Goal: Information Seeking & Learning: Learn about a topic

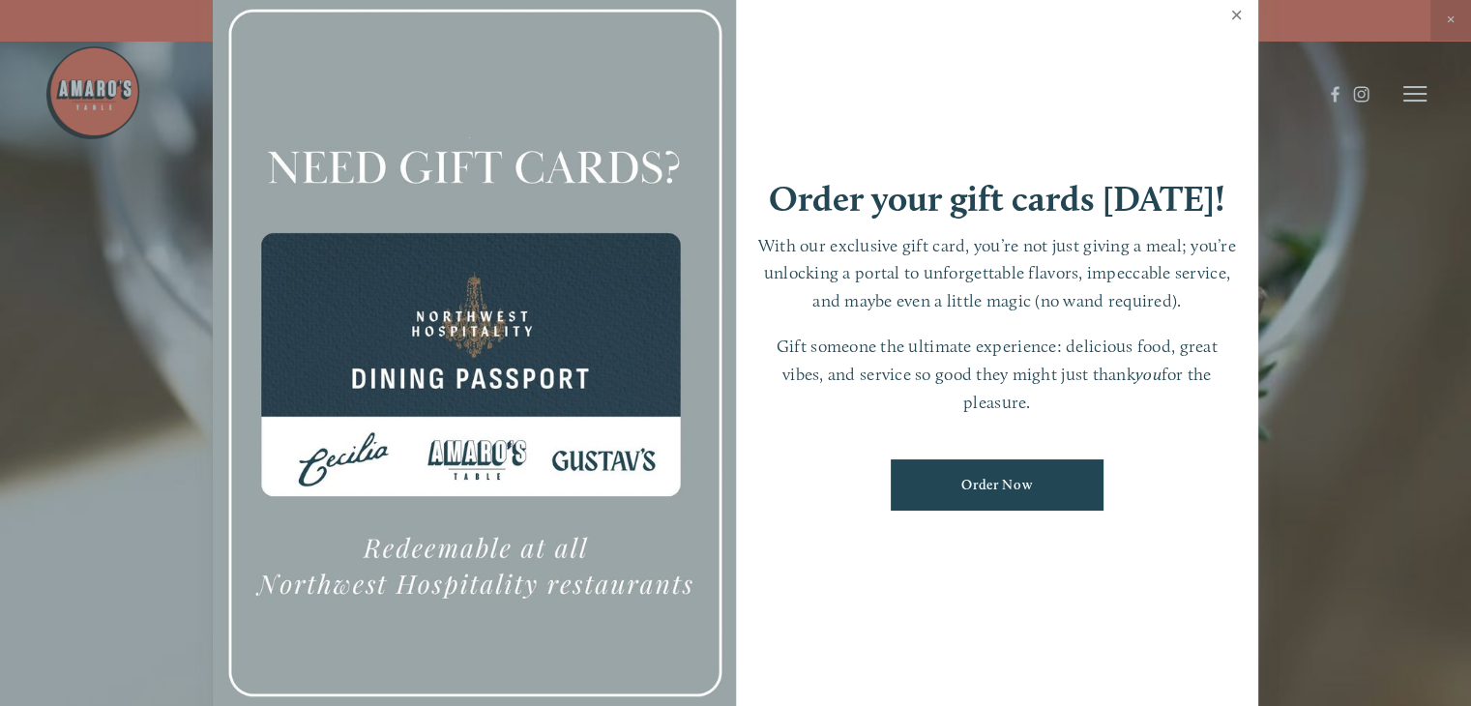
click at [1233, 10] on link "Close" at bounding box center [1237, 17] width 38 height 54
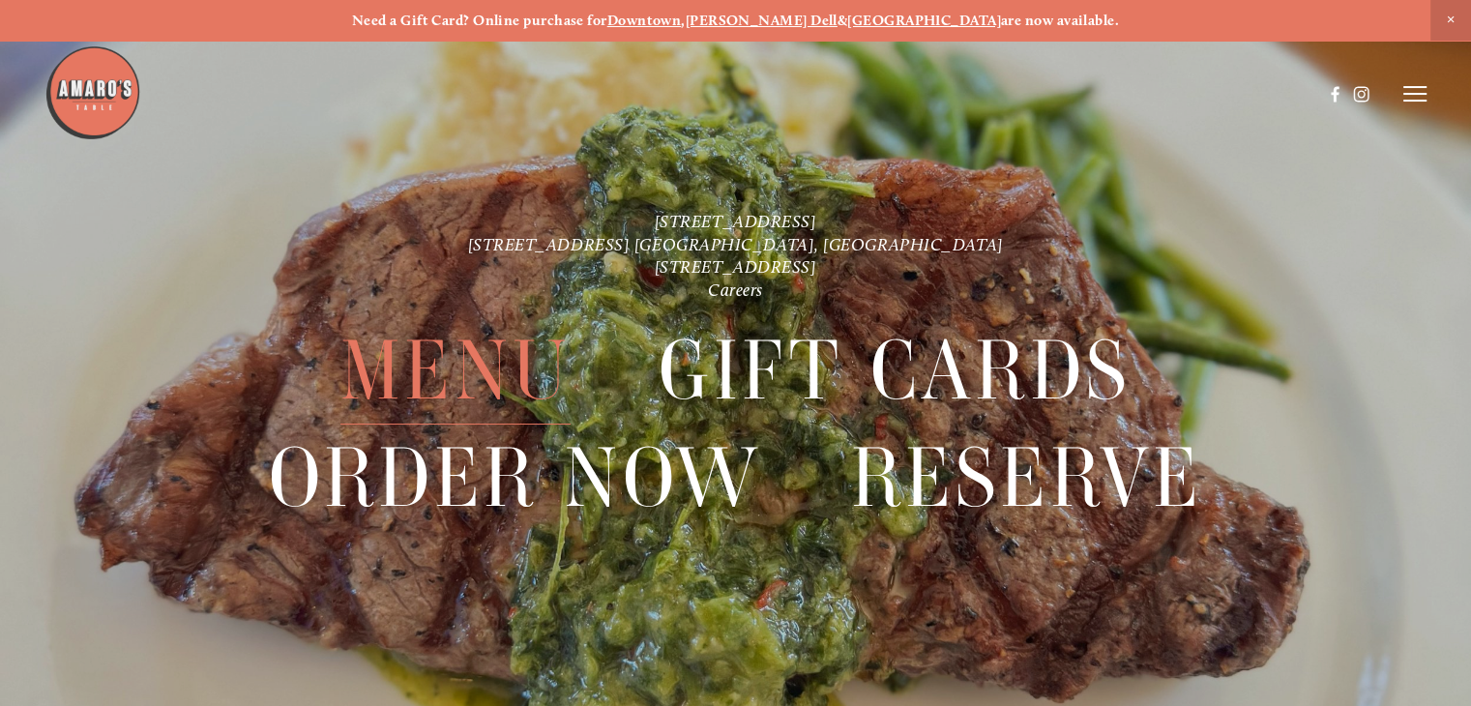
click at [483, 365] on span "Menu" at bounding box center [455, 370] width 230 height 107
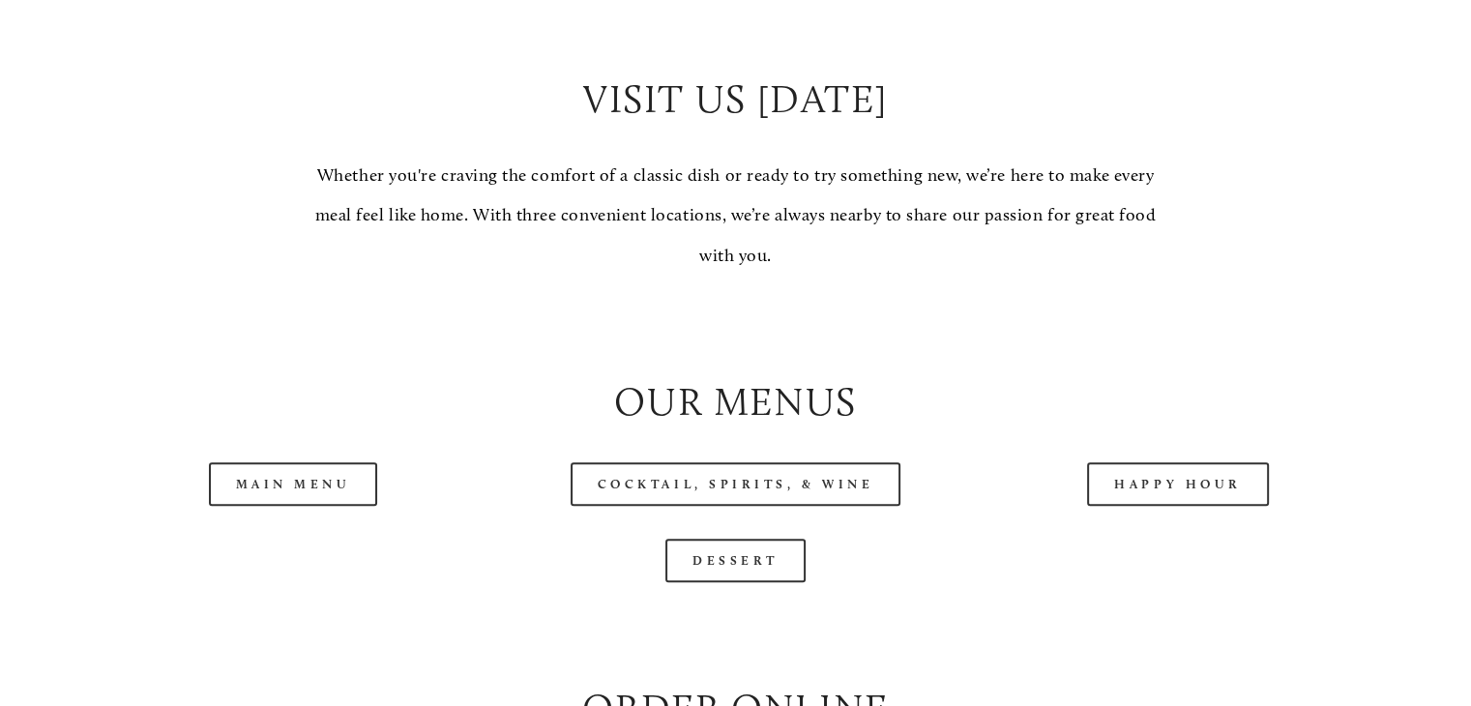
scroll to position [1741, 0]
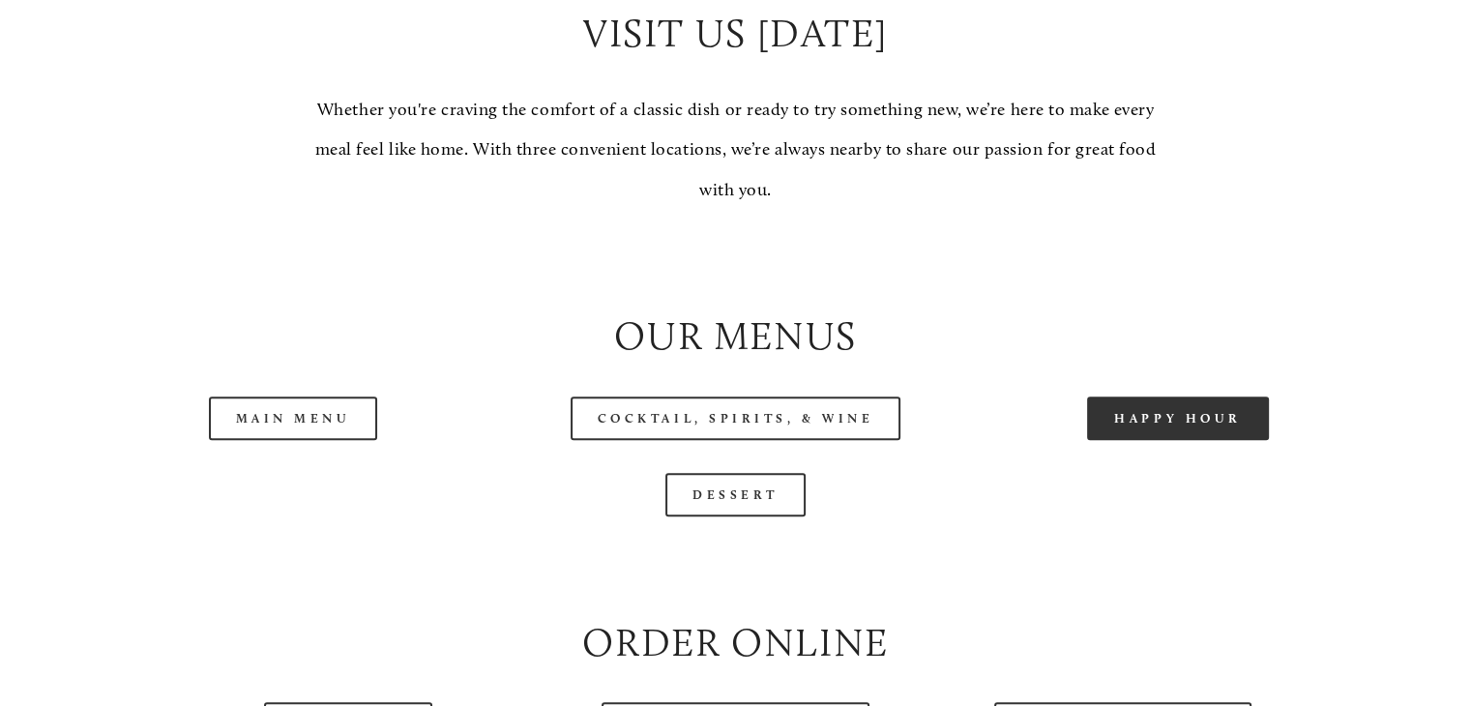
click at [1167, 440] on link "Happy Hour" at bounding box center [1178, 419] width 182 height 44
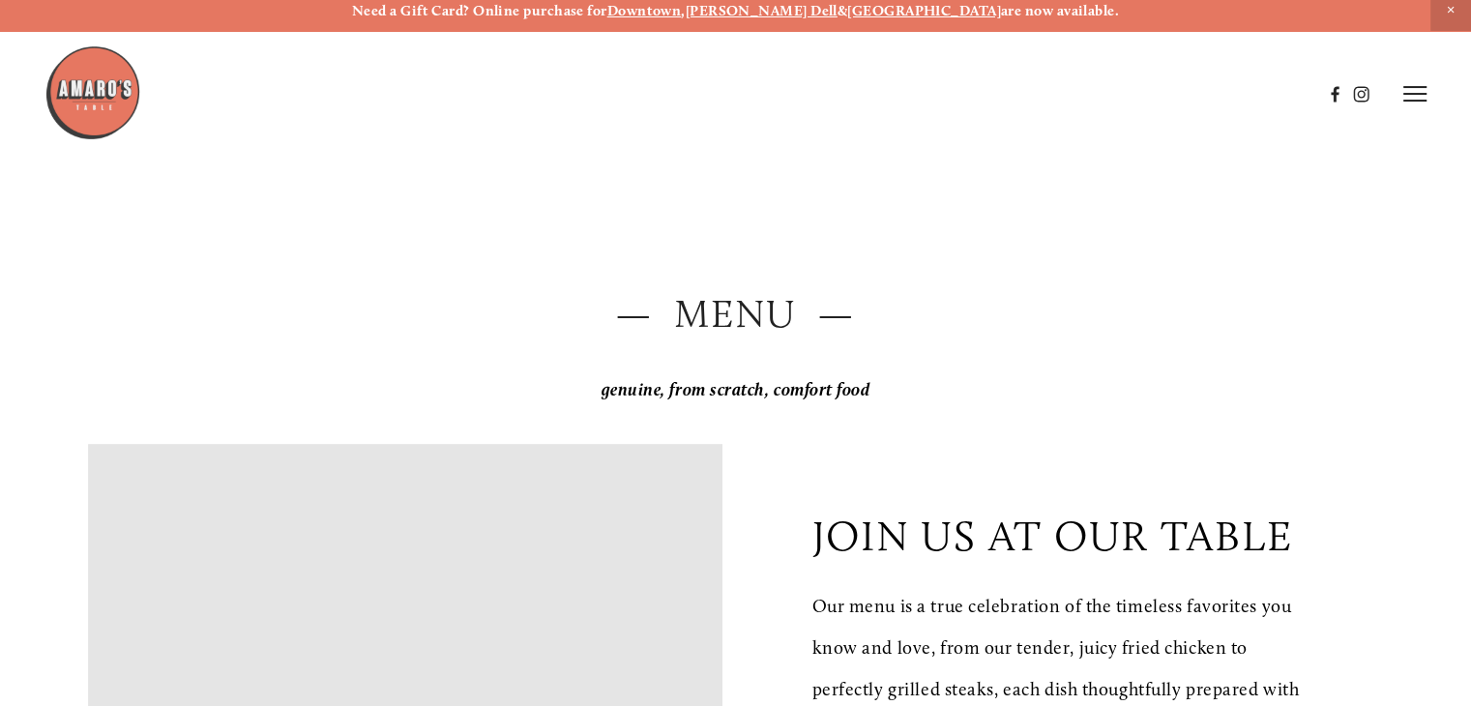
scroll to position [0, 0]
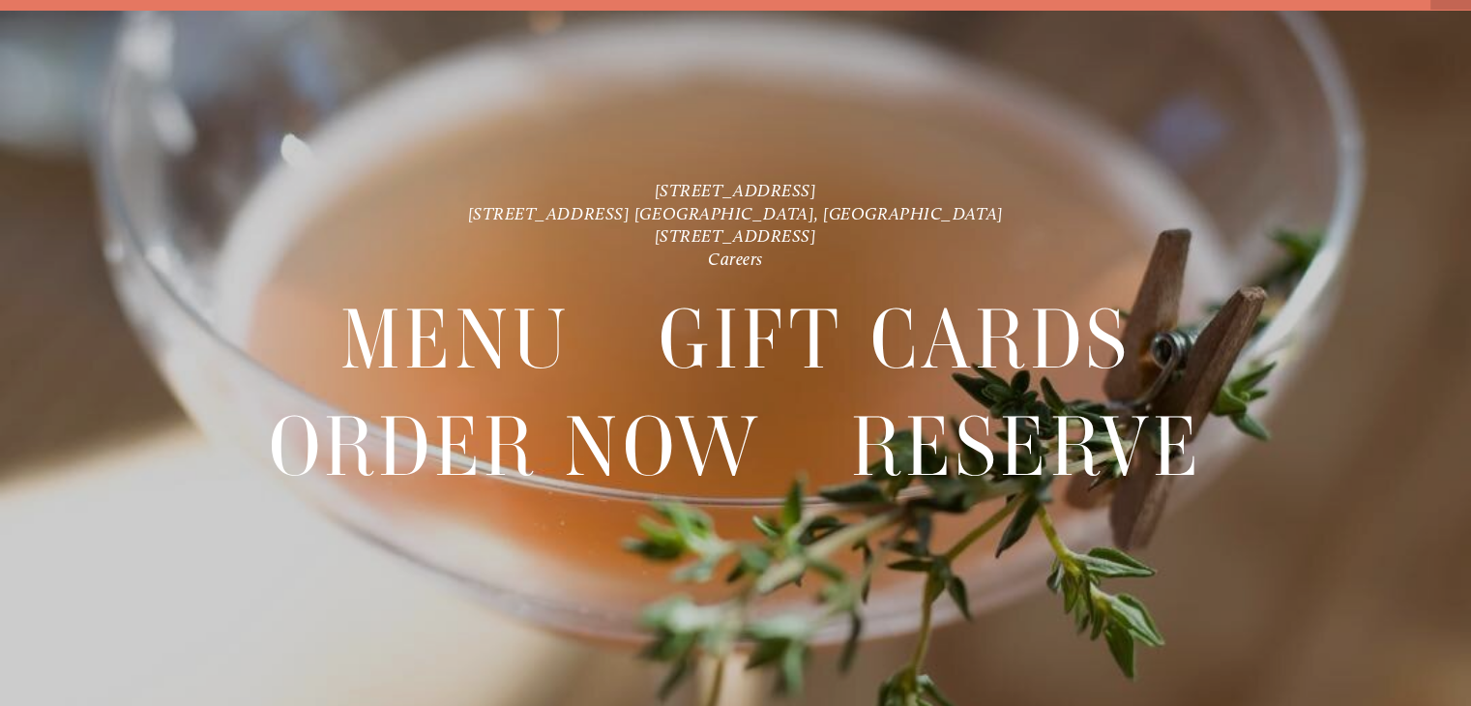
scroll to position [41, 0]
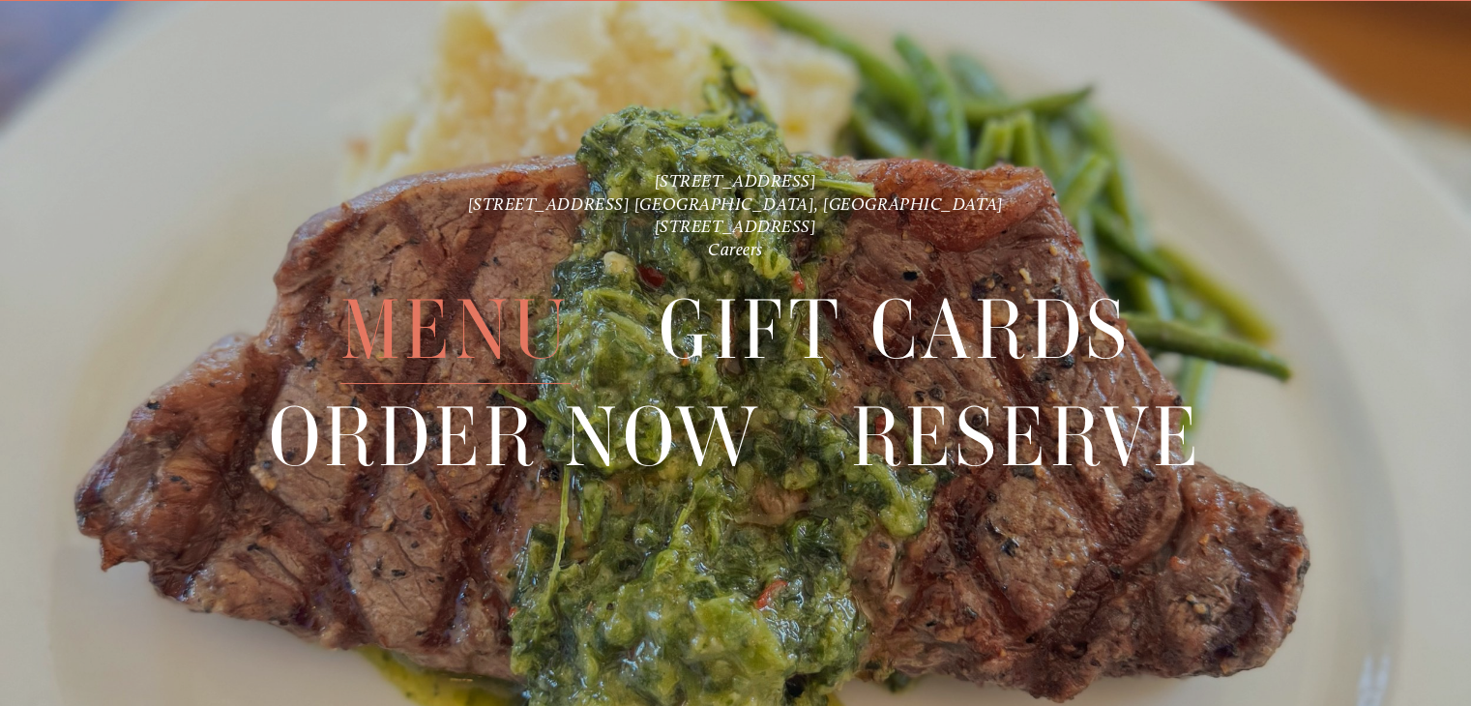
click at [455, 330] on span "Menu" at bounding box center [455, 330] width 230 height 107
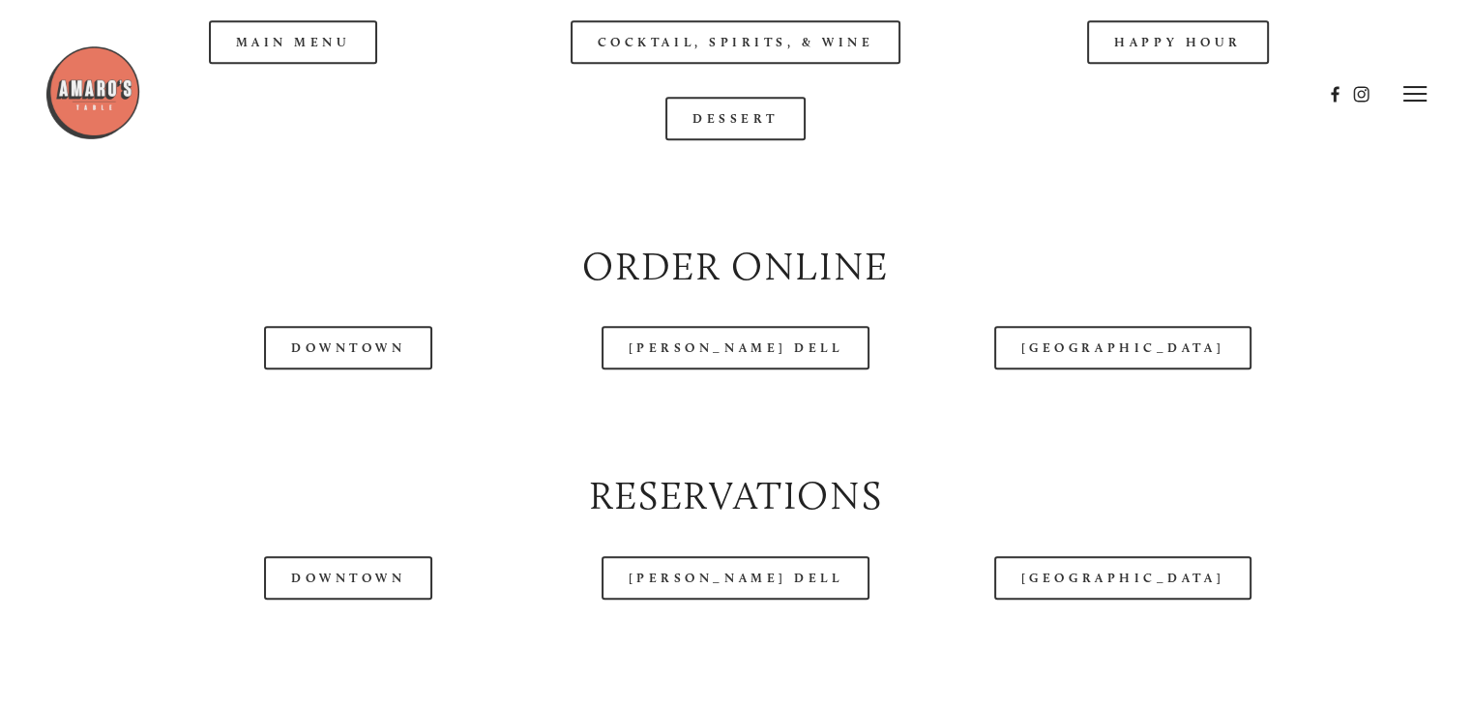
scroll to position [2031, 0]
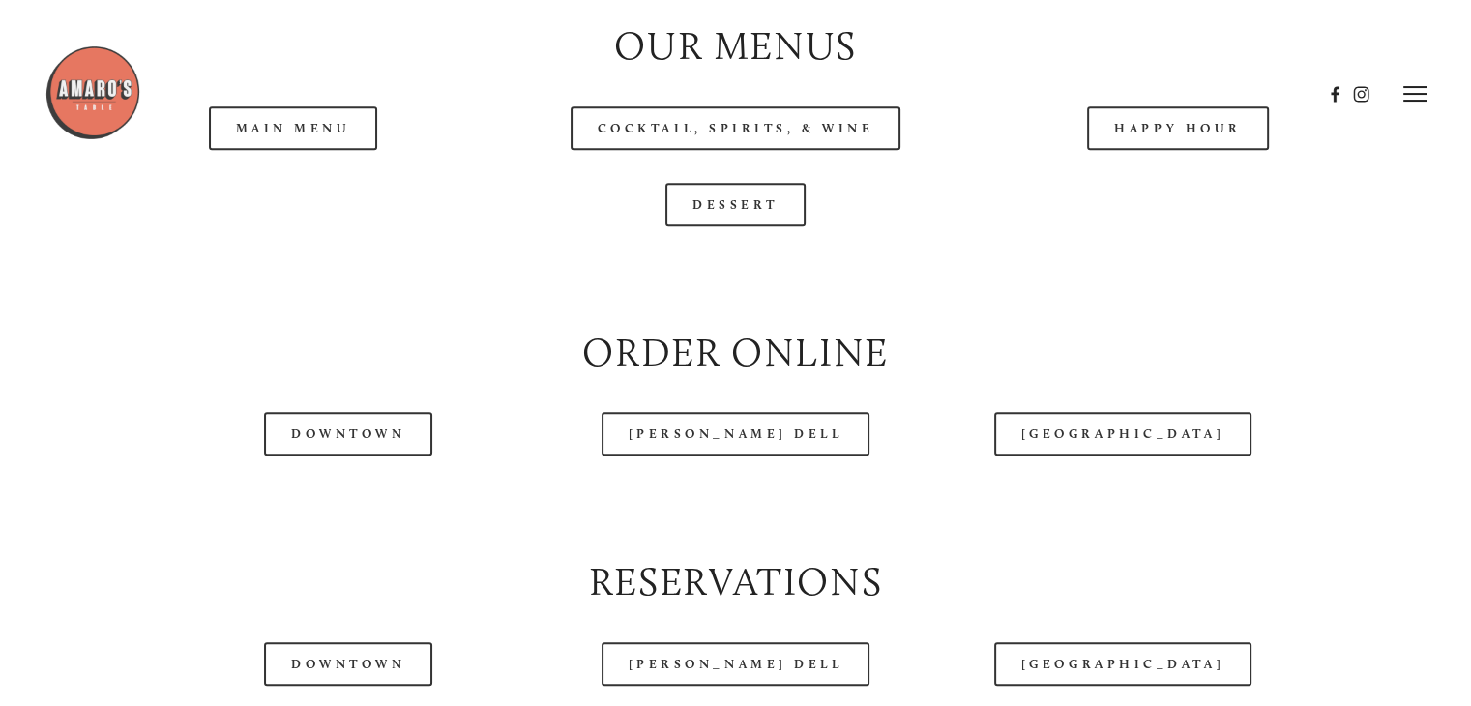
click at [321, 186] on header "Menu Order Now Visit Gallery 0" at bounding box center [735, 94] width 1383 height 188
click at [329, 182] on header "Menu Order Now Visit Gallery 0" at bounding box center [735, 94] width 1383 height 188
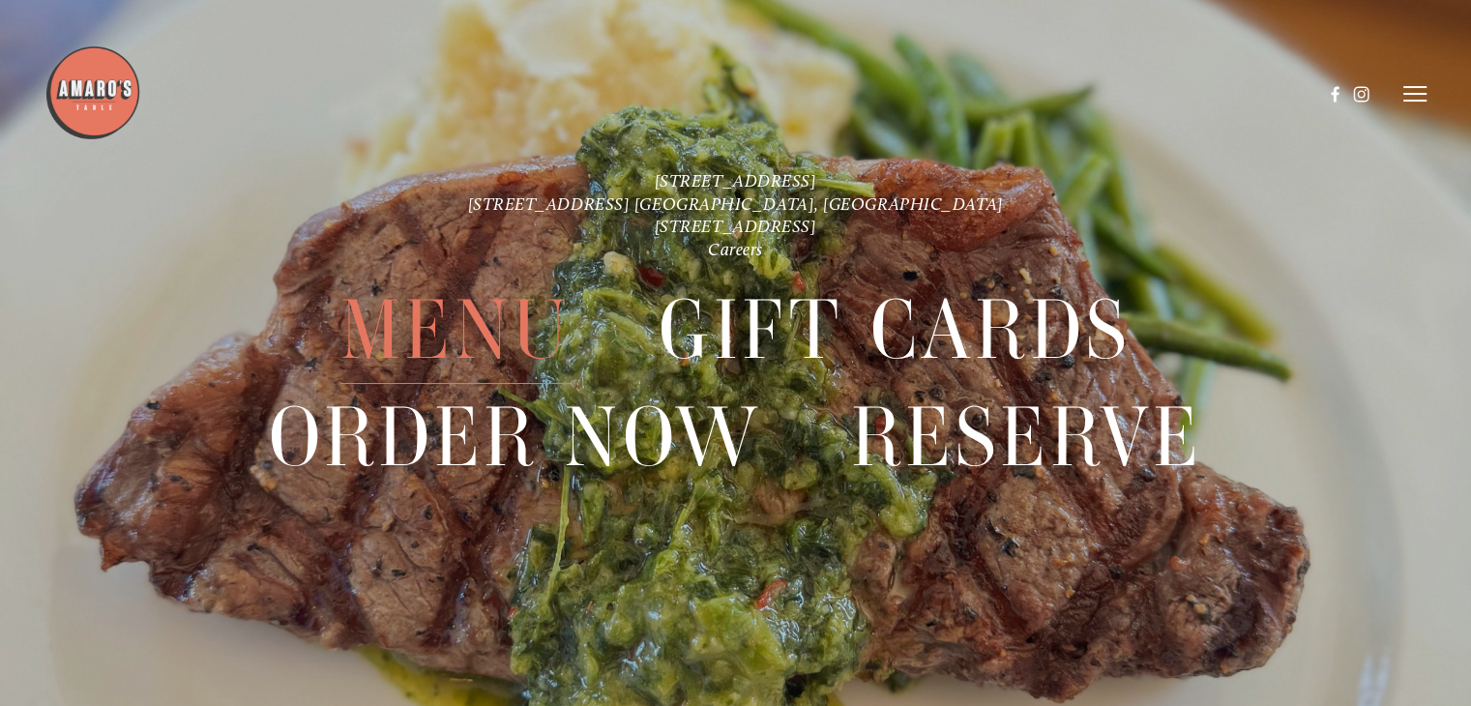
scroll to position [4399, 0]
click at [413, 341] on span "Menu" at bounding box center [455, 330] width 230 height 107
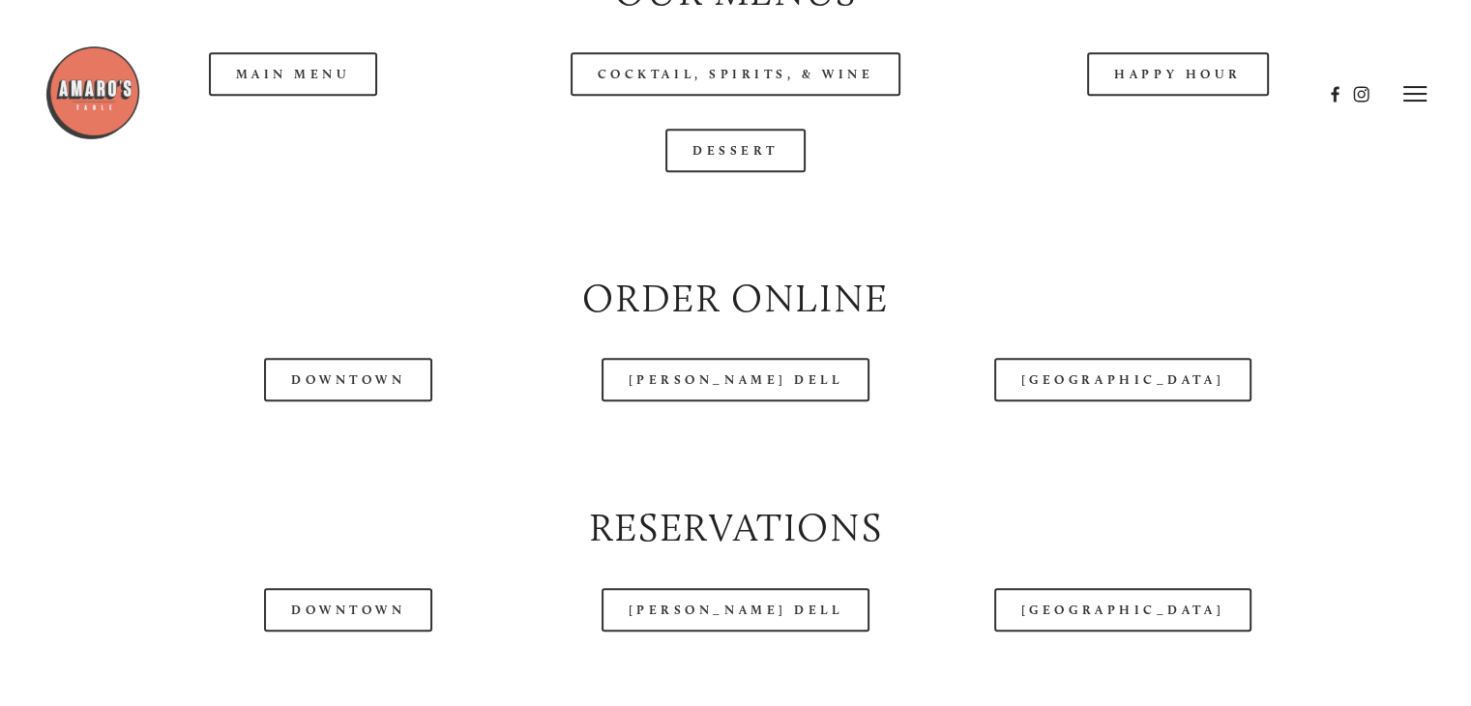
scroll to position [2031, 0]
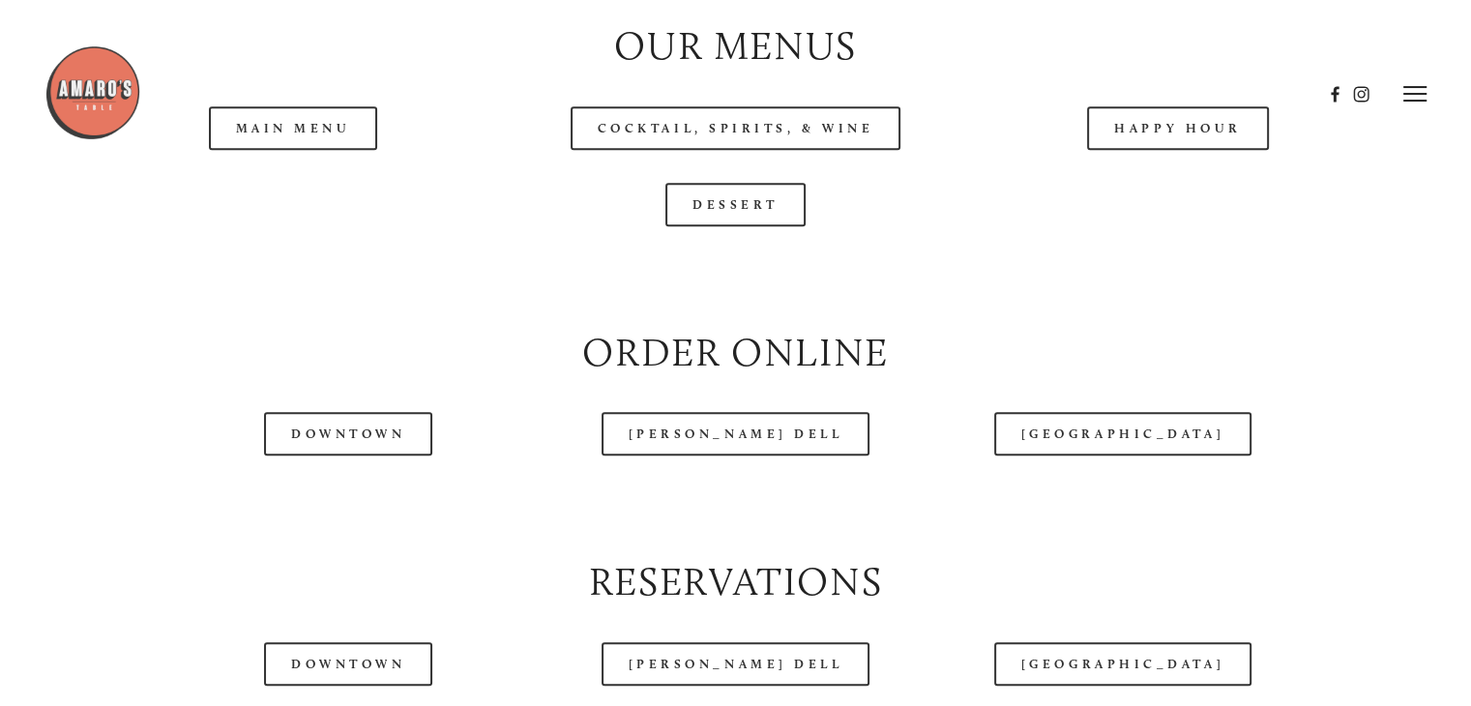
click at [323, 185] on header "Menu Order Now Visit Gallery 0" at bounding box center [735, 94] width 1383 height 188
click at [1171, 179] on header "Menu Order Now Visit Gallery 0" at bounding box center [735, 94] width 1383 height 188
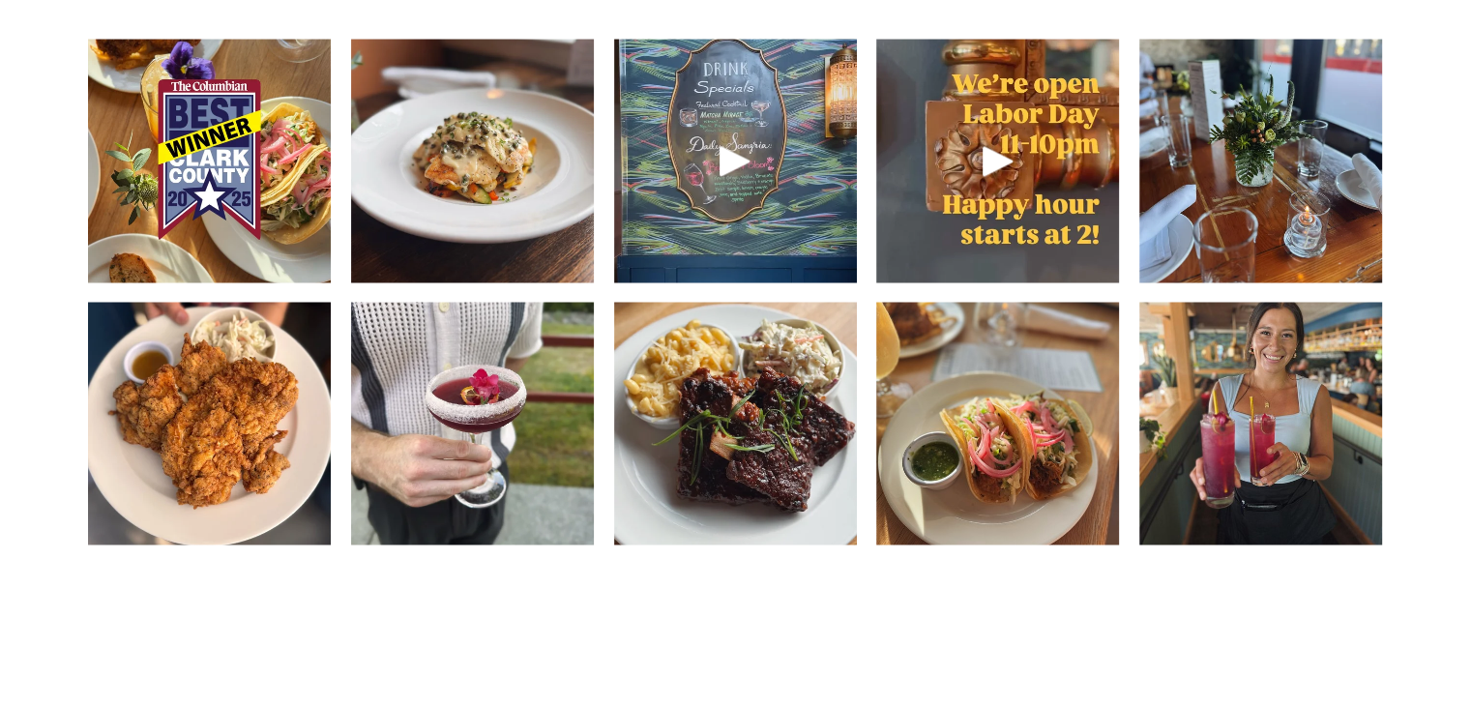
scroll to position [2856, 0]
